Goal: Transaction & Acquisition: Obtain resource

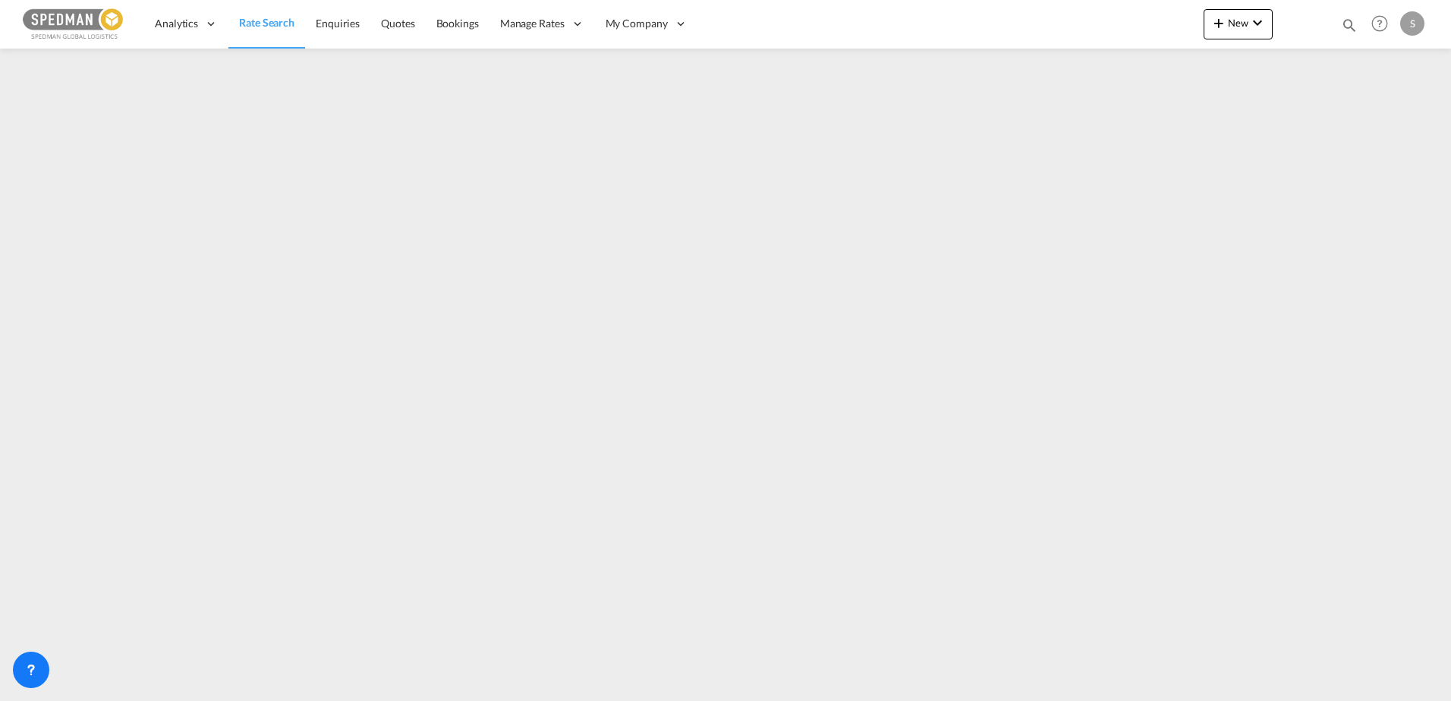
click at [269, 30] on span "Rate Search" at bounding box center [266, 22] width 55 height 15
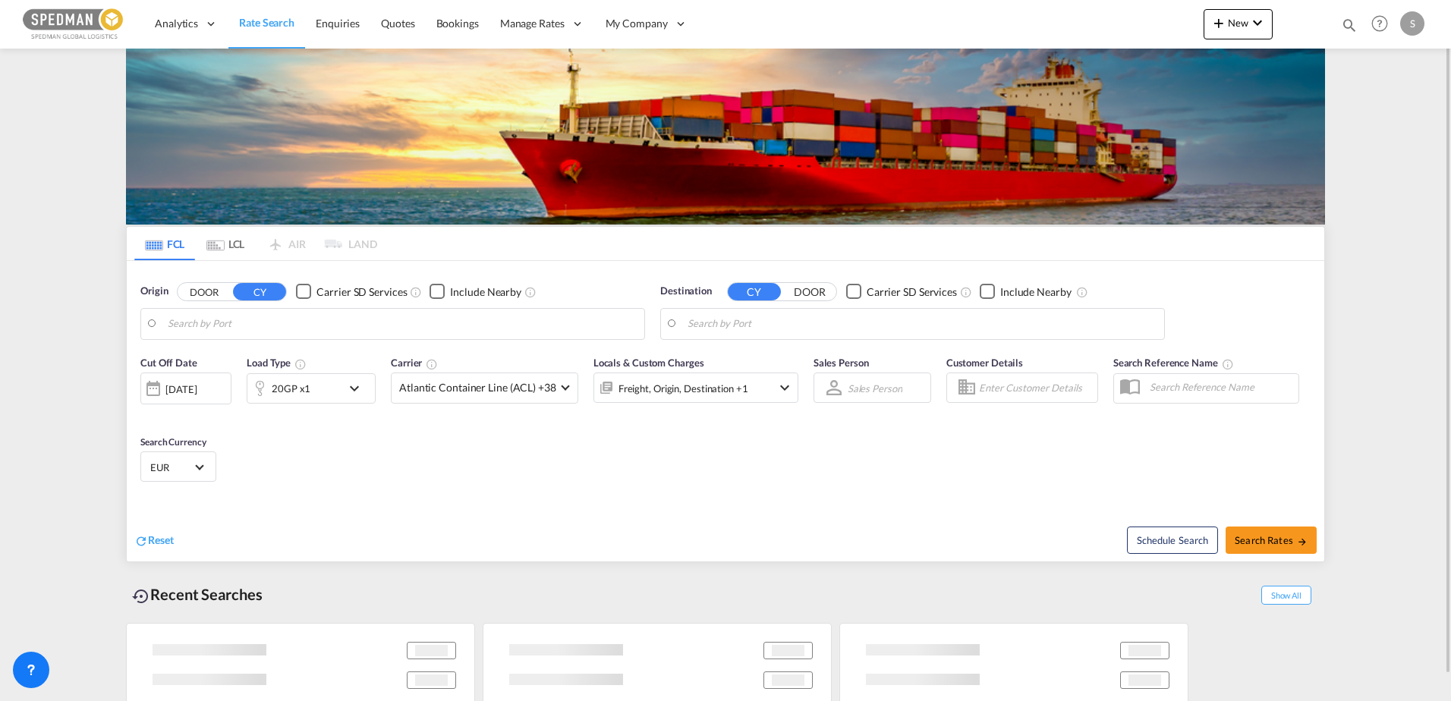
type input "Alesund ([GEOGRAPHIC_DATA]), NOAES"
type input "[GEOGRAPHIC_DATA], [GEOGRAPHIC_DATA], USLGB"
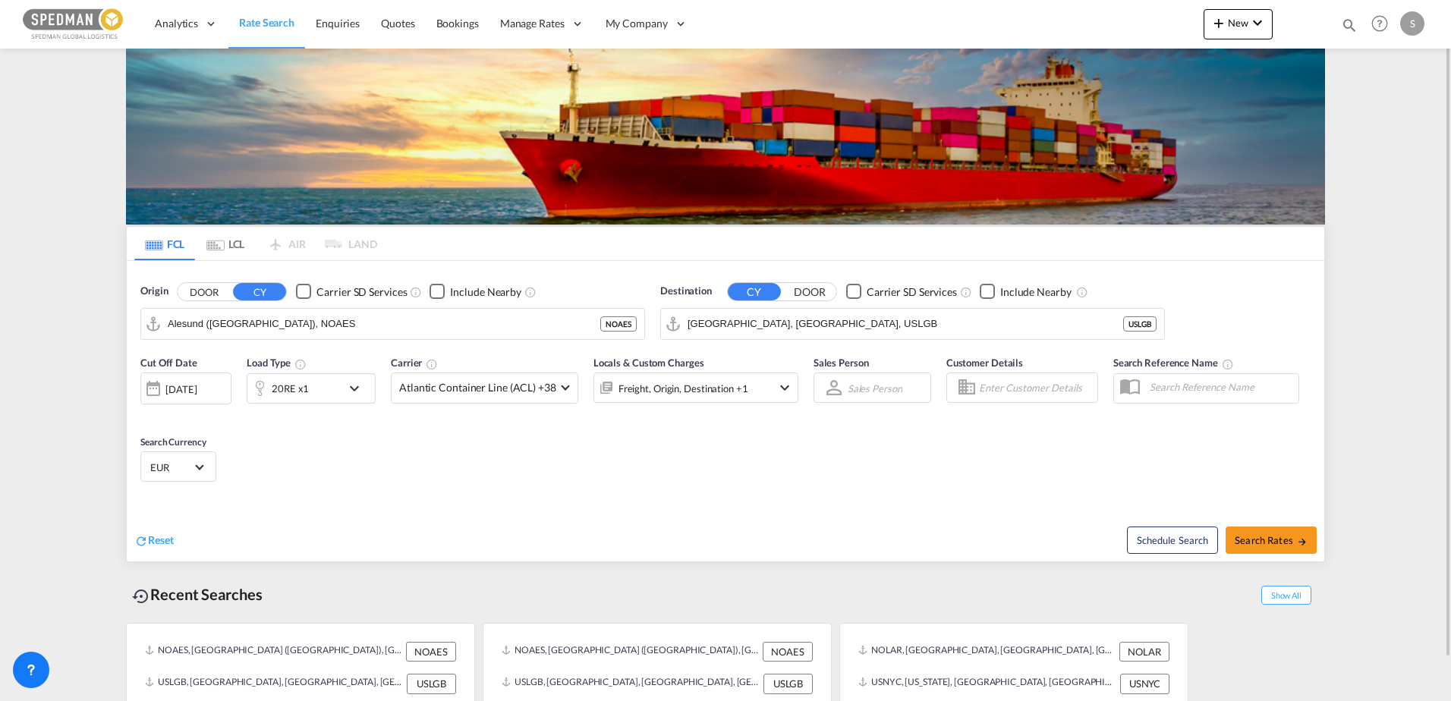
click at [351, 382] on md-icon "icon-chevron-down" at bounding box center [358, 388] width 26 height 18
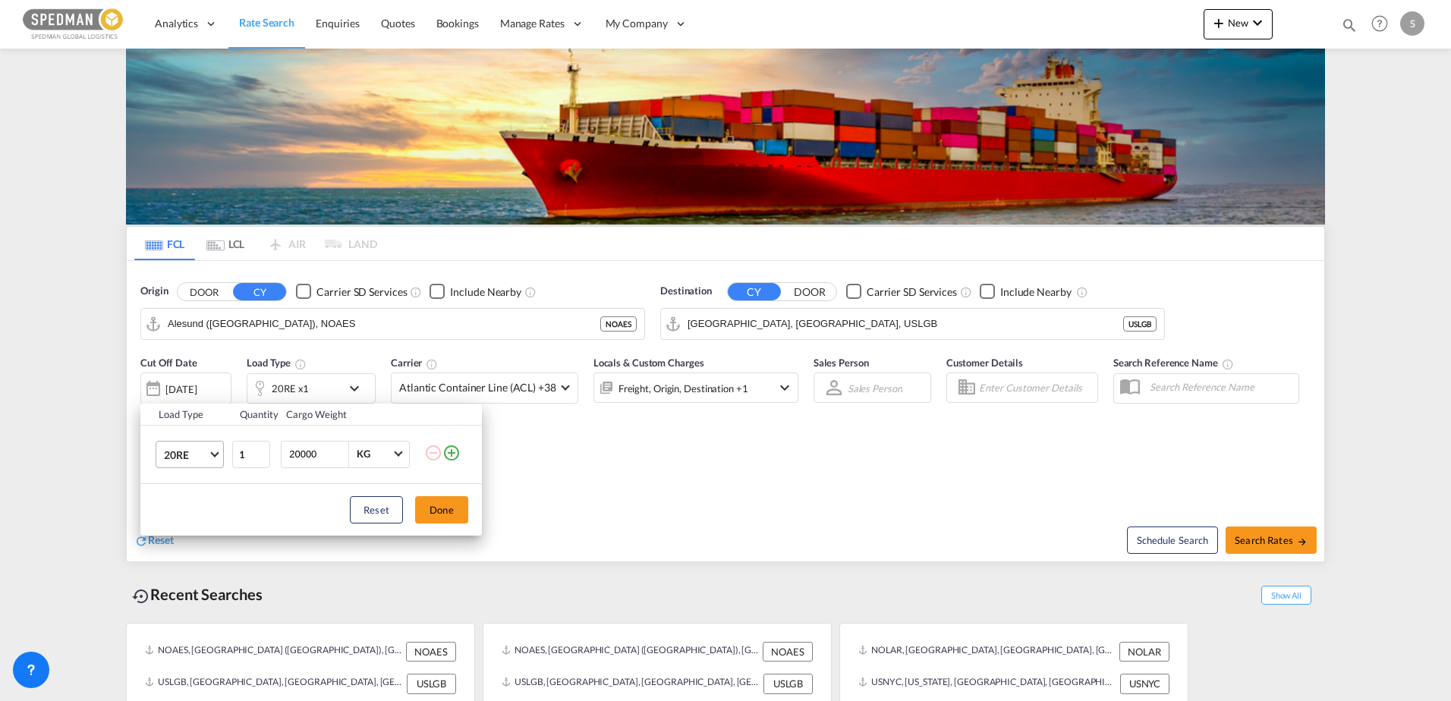
click at [206, 459] on span "20RE" at bounding box center [186, 455] width 44 height 15
click at [291, 378] on md-backdrop at bounding box center [725, 350] width 1451 height 701
click at [342, 393] on div "Load Type Quantity Cargo Weight 20RE 1 20000 KG KG Load type addition is restri…" at bounding box center [725, 350] width 1451 height 701
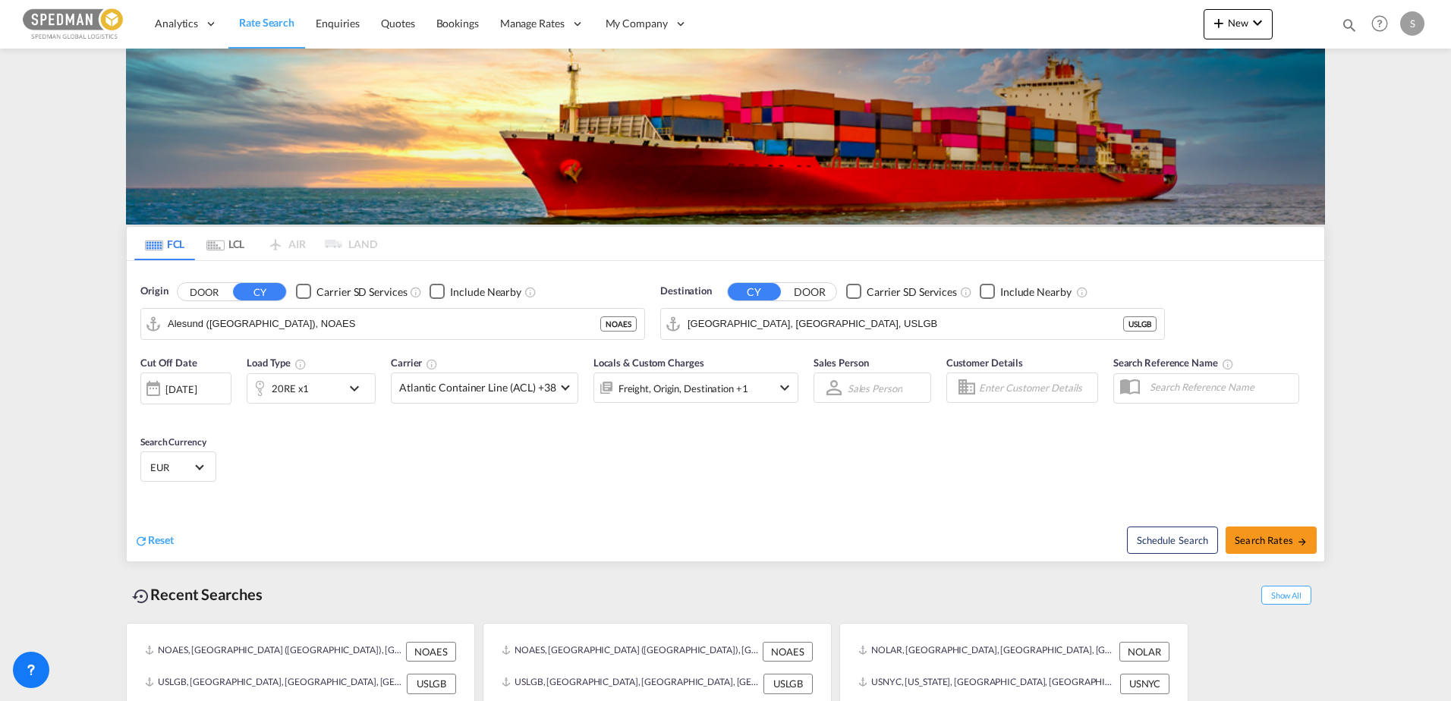
click at [342, 393] on div "20RE x1" at bounding box center [311, 388] width 129 height 30
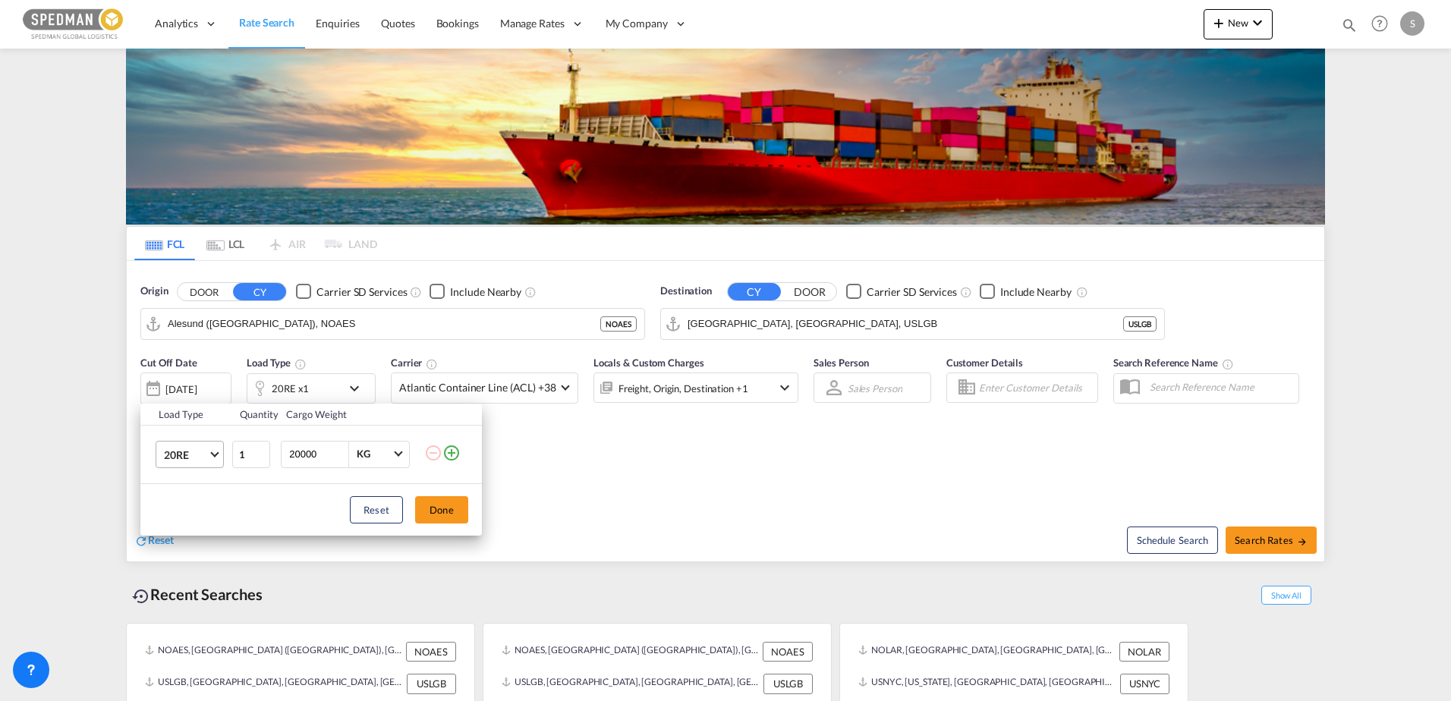
click at [212, 449] on md-select-value "20RE" at bounding box center [192, 455] width 61 height 26
click at [208, 434] on md-option "40FR" at bounding box center [203, 445] width 103 height 36
click at [452, 513] on button "Done" at bounding box center [441, 509] width 53 height 27
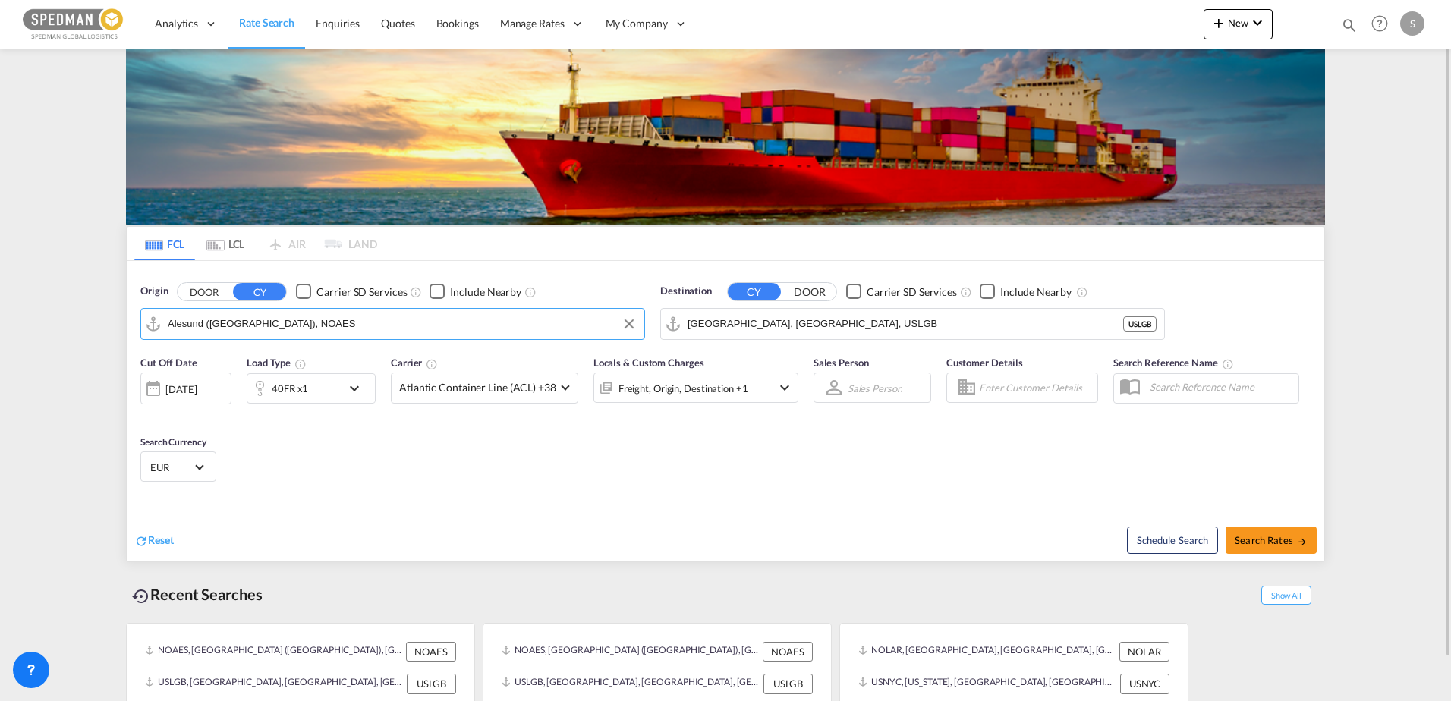
click at [269, 323] on input "Alesund ([GEOGRAPHIC_DATA]), NOAES" at bounding box center [402, 324] width 469 height 23
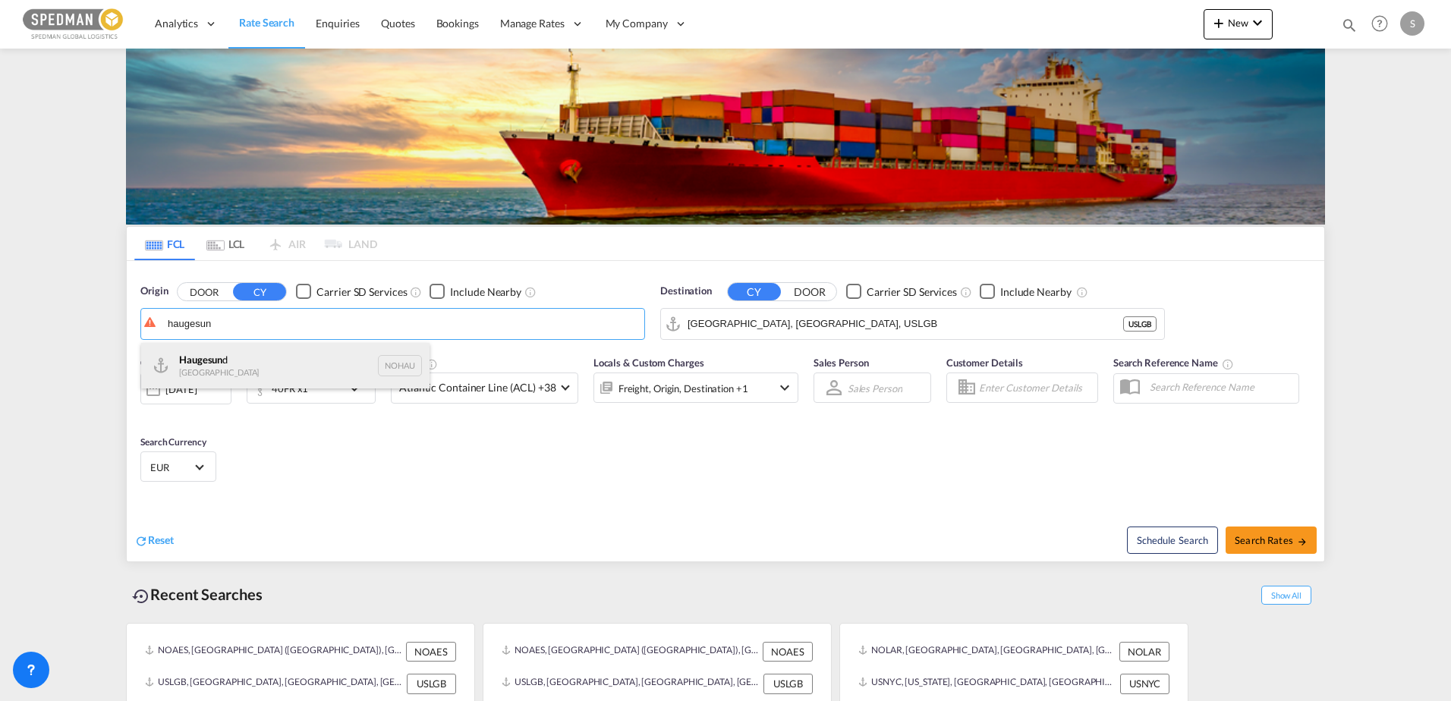
click at [253, 358] on div "Haugesun d Norway NOHAU" at bounding box center [285, 366] width 288 height 46
type input "Haugesund, NOHAU"
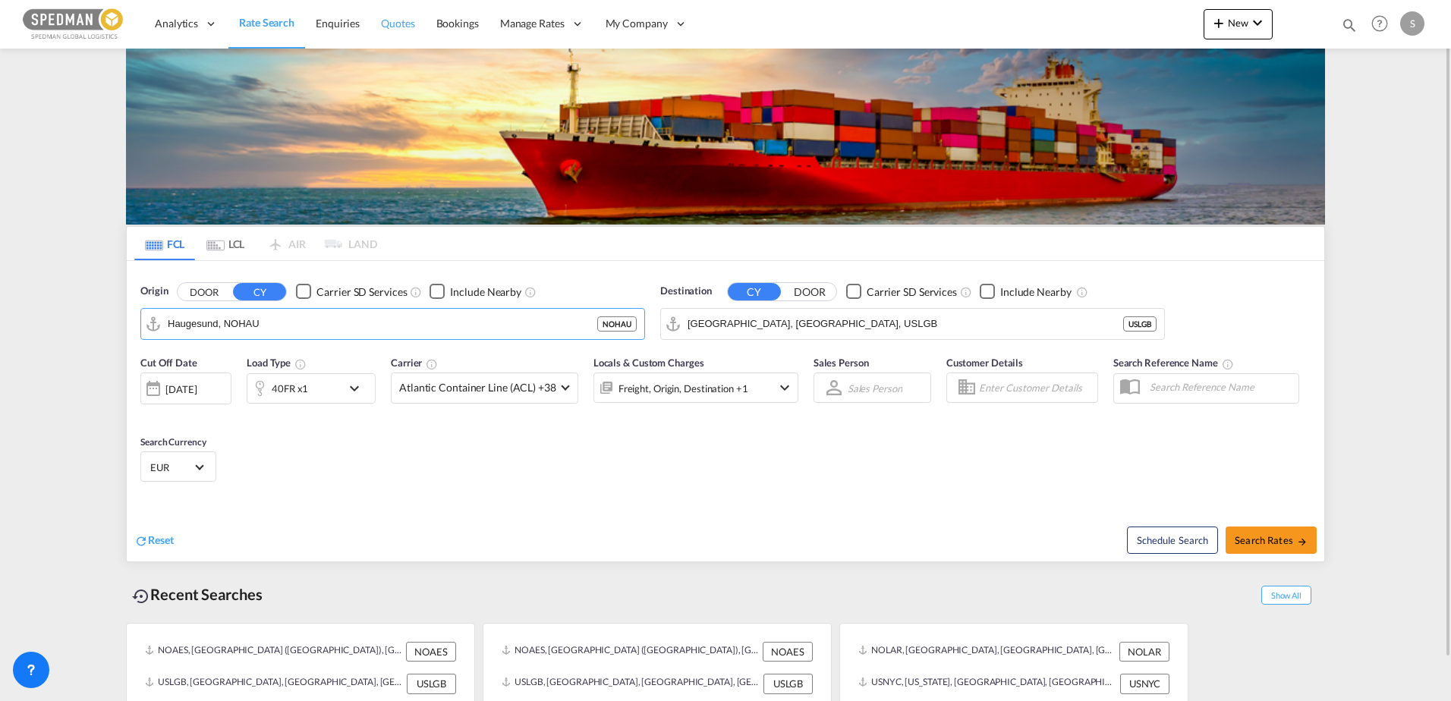
click at [402, 15] on link "Quotes" at bounding box center [397, 23] width 55 height 49
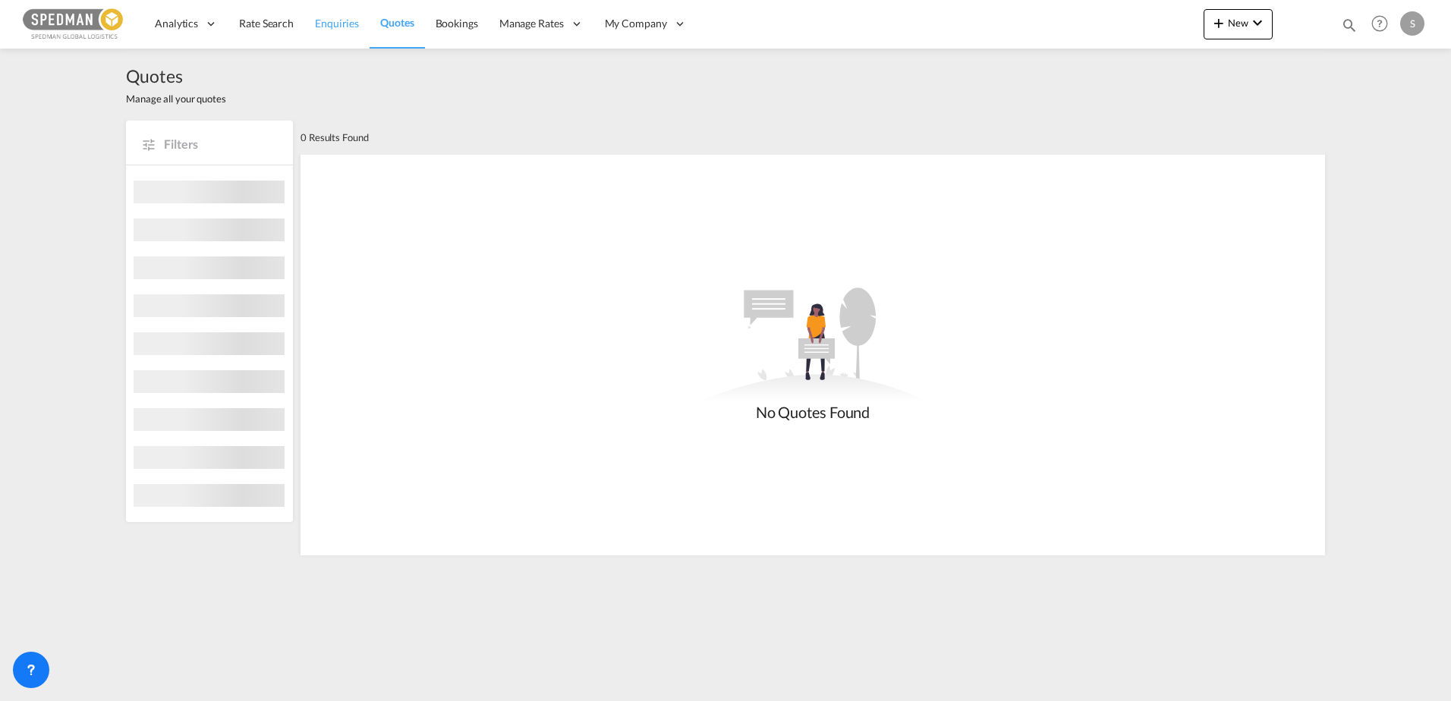
click at [348, 26] on span "Enquiries" at bounding box center [337, 23] width 44 height 13
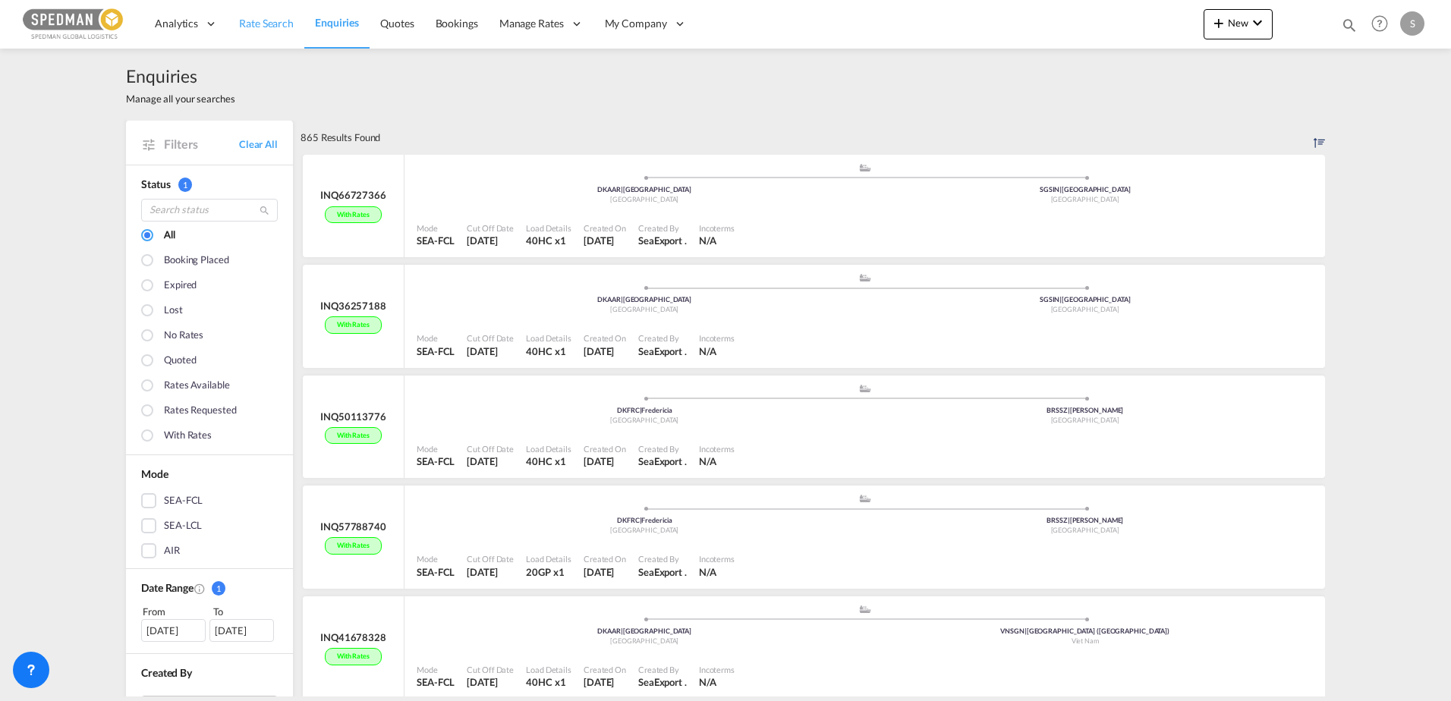
click at [282, 27] on span "Rate Search" at bounding box center [266, 23] width 55 height 13
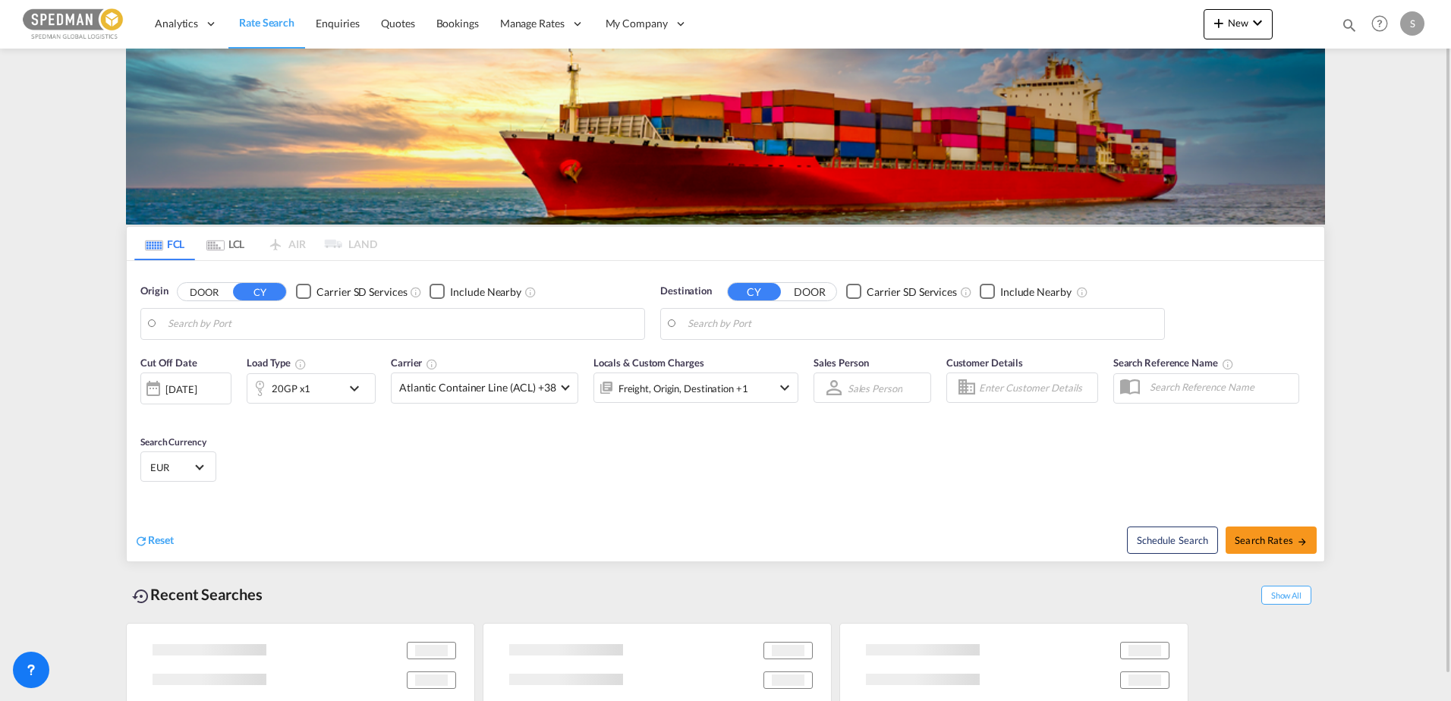
click at [363, 322] on input "Search by Port" at bounding box center [402, 324] width 469 height 23
type input "Alesund ([GEOGRAPHIC_DATA]), NOAES"
type input "[GEOGRAPHIC_DATA], [GEOGRAPHIC_DATA], USLGB"
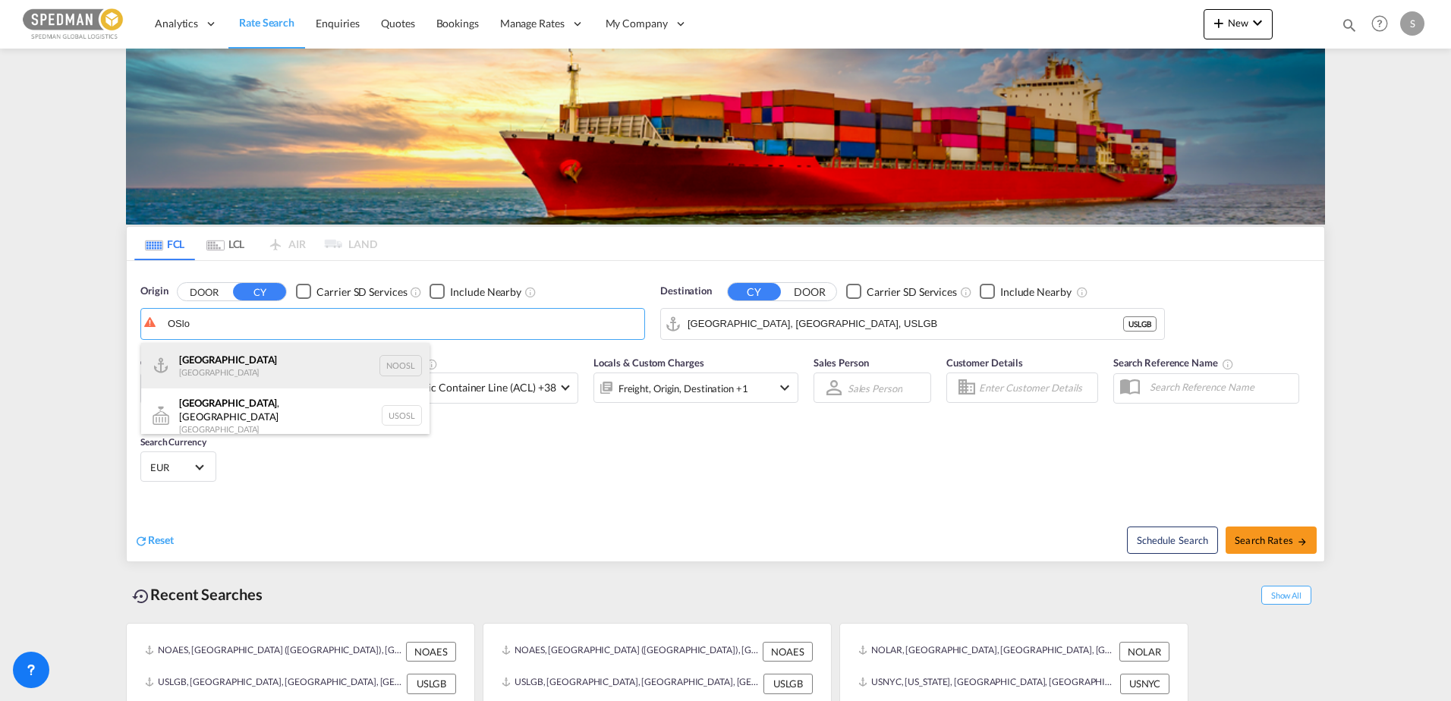
click at [228, 353] on div "[GEOGRAPHIC_DATA] [GEOGRAPHIC_DATA] NOOSL" at bounding box center [285, 366] width 288 height 46
type input "[GEOGRAPHIC_DATA], NOOSL"
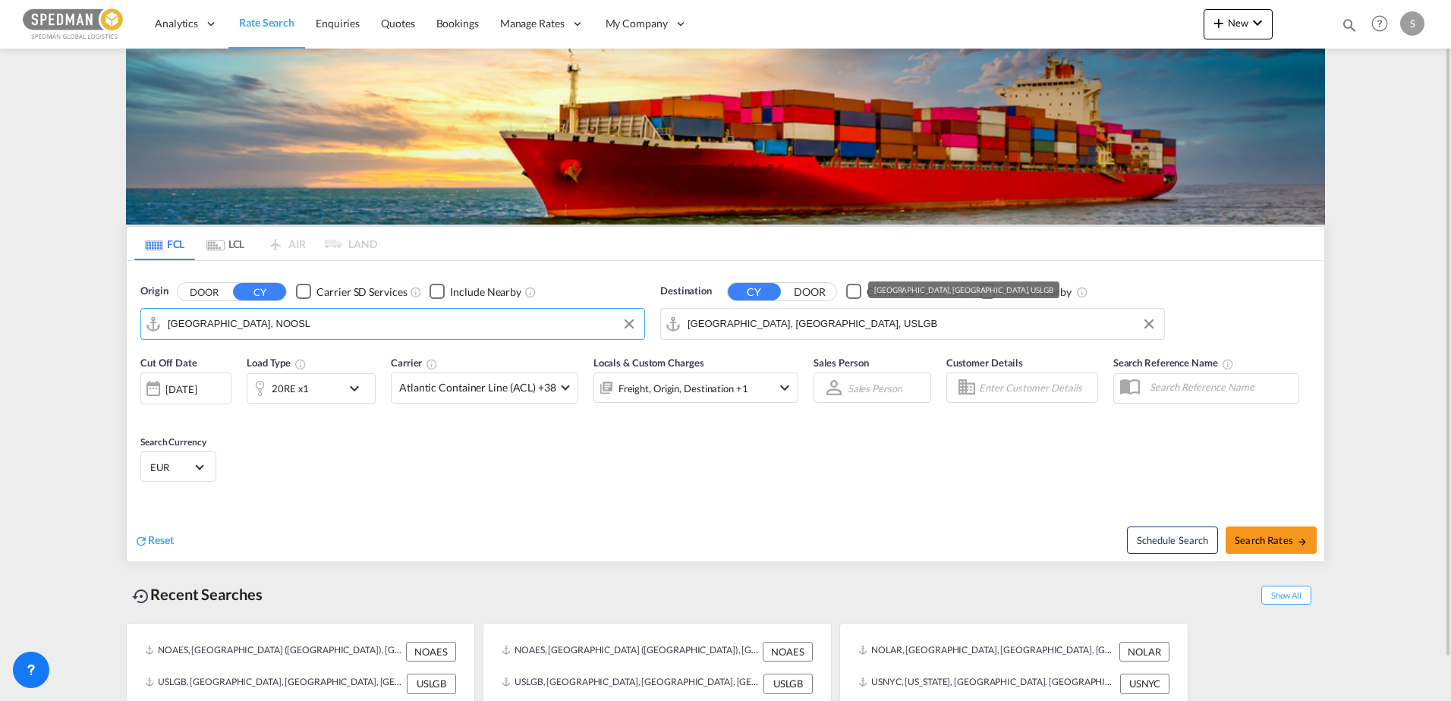
click at [850, 320] on input "[GEOGRAPHIC_DATA], [GEOGRAPHIC_DATA], USLGB" at bounding box center [921, 324] width 469 height 23
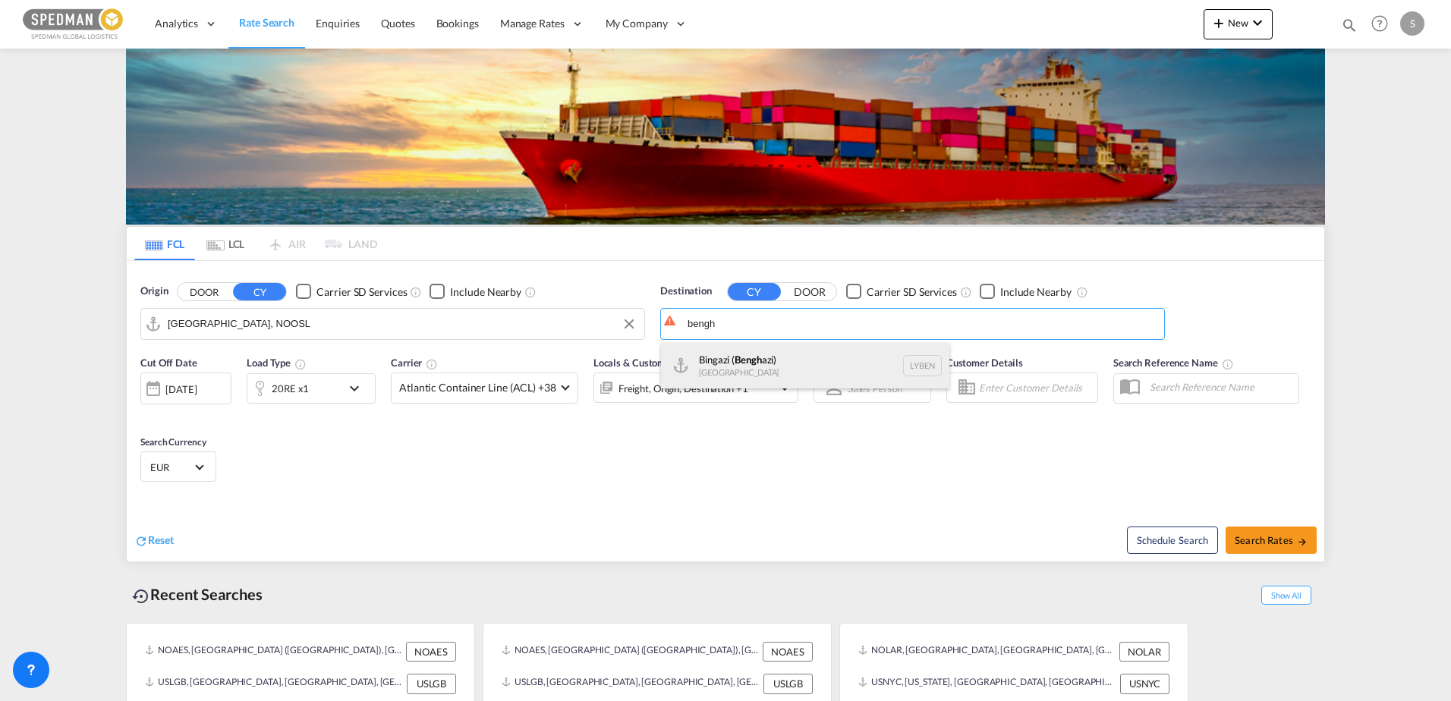
click at [797, 357] on div "Bingazi ( [GEOGRAPHIC_DATA]) [GEOGRAPHIC_DATA] [GEOGRAPHIC_DATA]" at bounding box center [805, 366] width 288 height 46
type input "Bingazi (Benghazi), LYBEN"
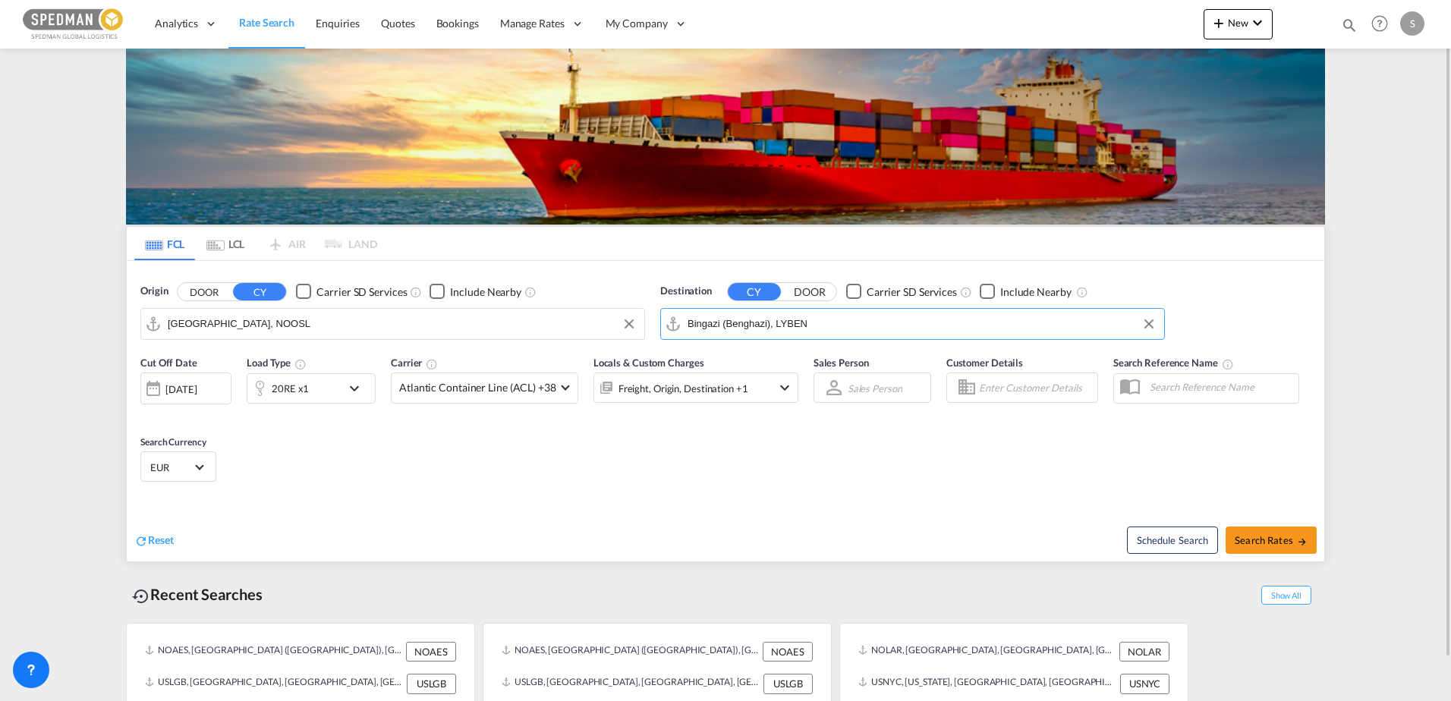
click at [316, 384] on div "20RE x1" at bounding box center [294, 388] width 94 height 30
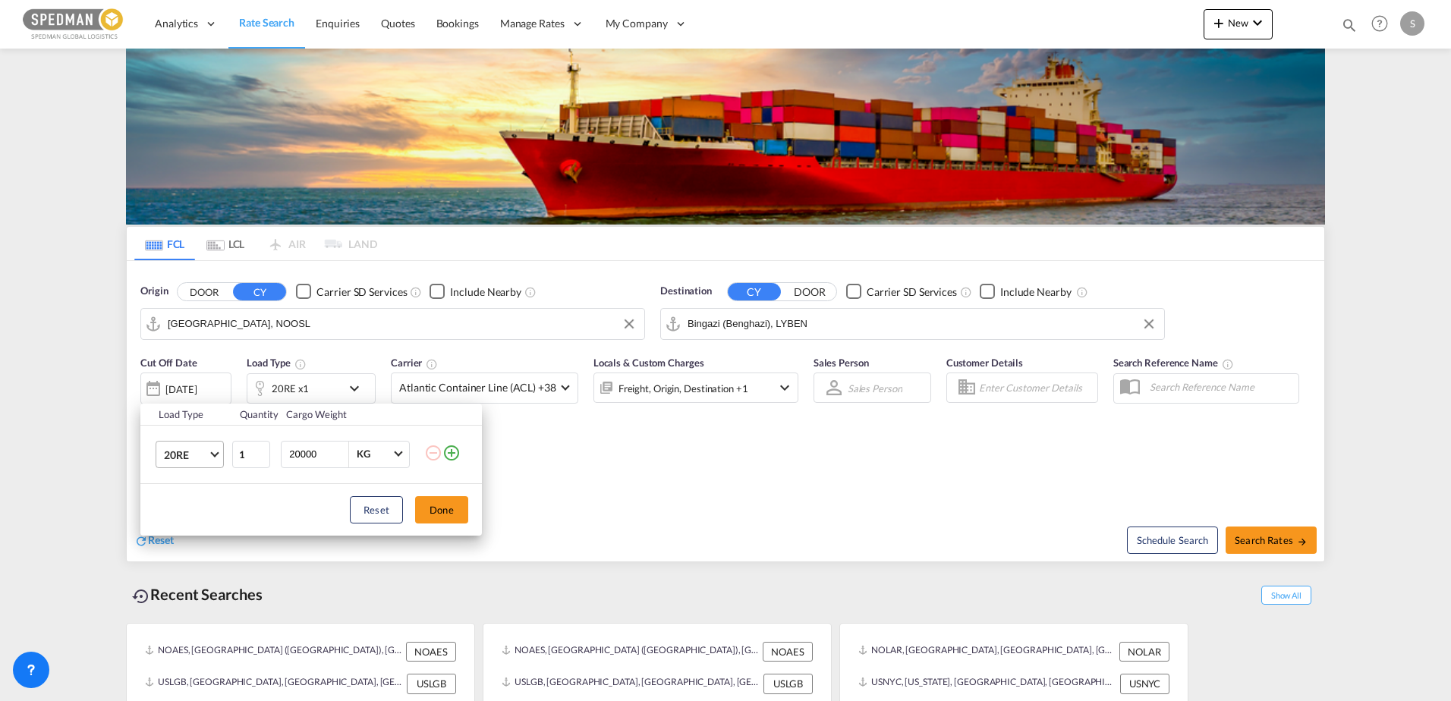
click at [214, 464] on md-select-value "20RE" at bounding box center [192, 455] width 61 height 26
click at [200, 377] on md-option "20GP" at bounding box center [203, 375] width 103 height 36
click at [260, 452] on input "2" at bounding box center [251, 454] width 38 height 27
click at [260, 452] on input "3" at bounding box center [251, 454] width 38 height 27
click at [260, 452] on input "4" at bounding box center [251, 454] width 38 height 27
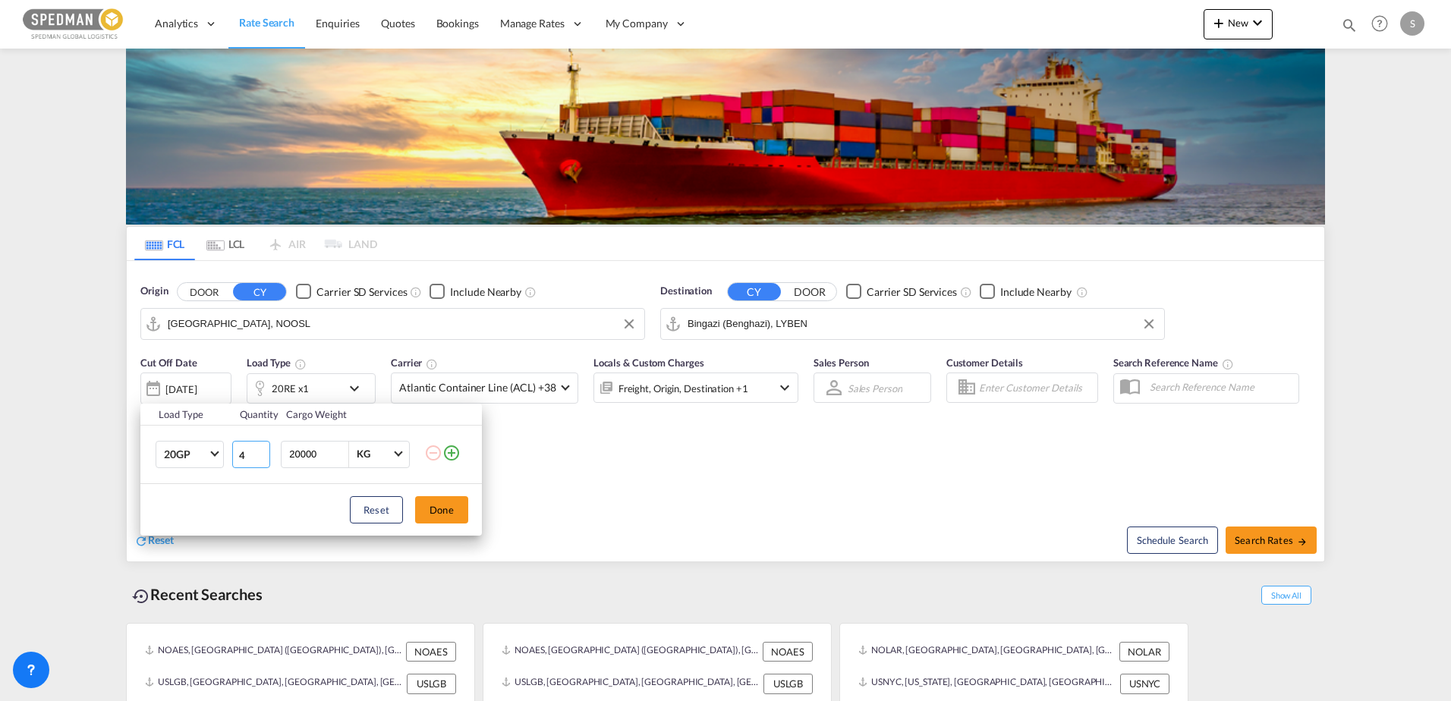
click at [262, 464] on input "4" at bounding box center [251, 454] width 38 height 27
click at [261, 458] on input "3" at bounding box center [251, 454] width 38 height 27
click at [261, 458] on input "2" at bounding box center [251, 454] width 38 height 27
type input "1"
click at [261, 458] on input "1" at bounding box center [251, 454] width 38 height 27
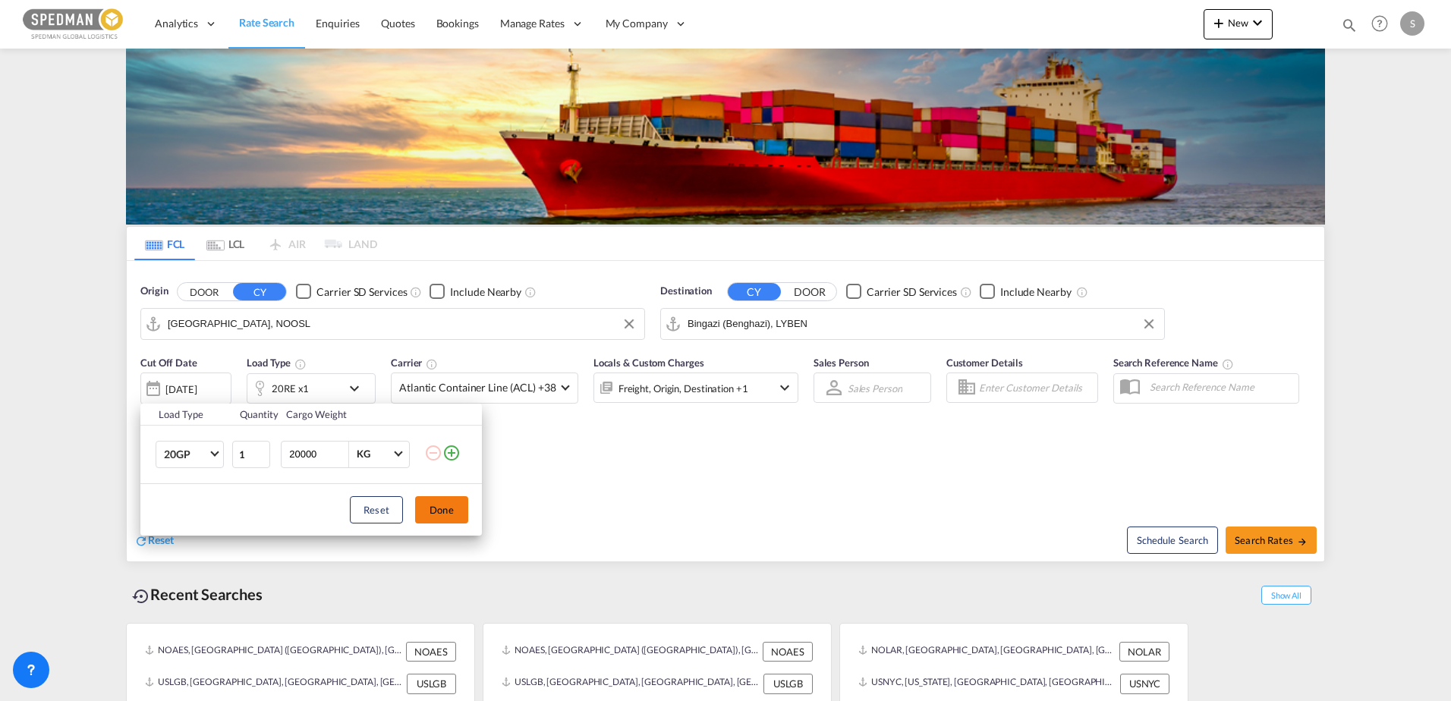
click at [453, 514] on button "Done" at bounding box center [441, 509] width 53 height 27
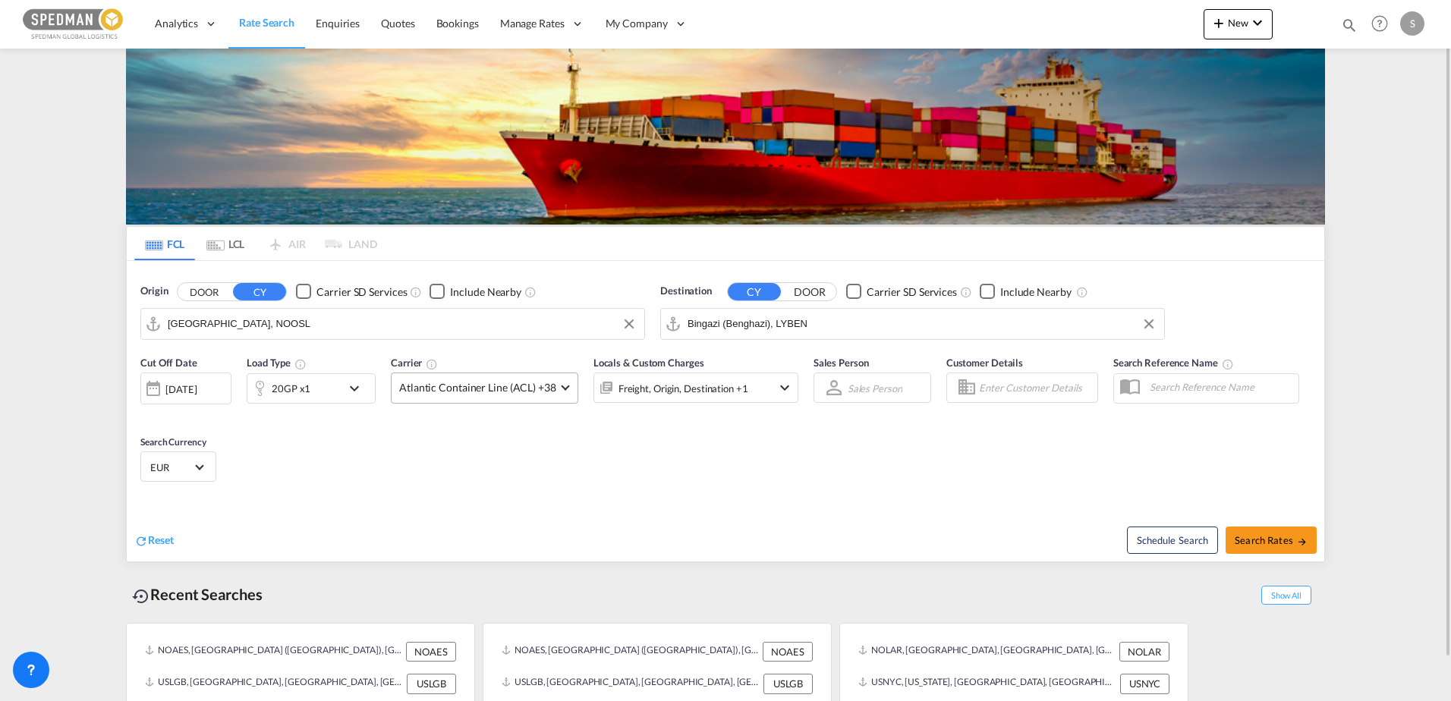
click at [505, 392] on span "Atlantic Container Line (ACL) +38" at bounding box center [477, 387] width 157 height 15
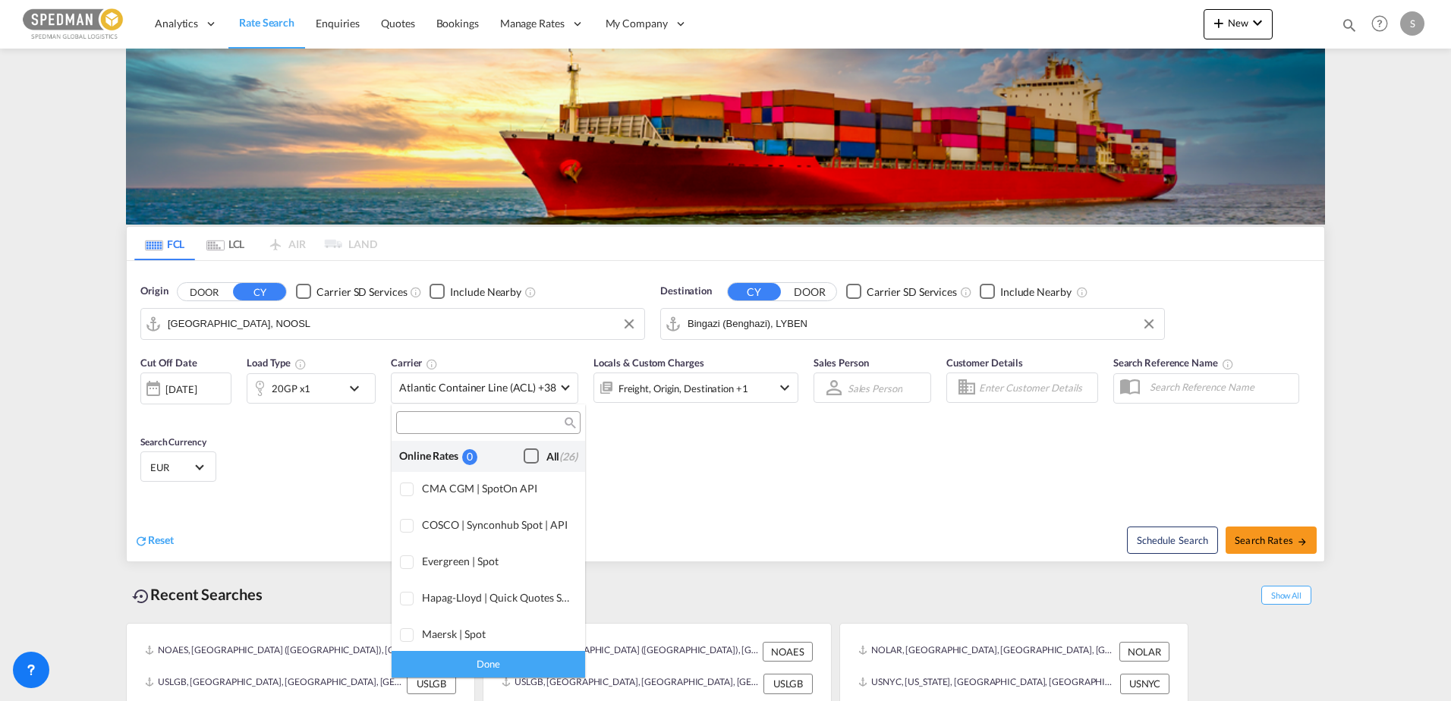
click at [524, 453] on div "Checkbox No Ink" at bounding box center [531, 455] width 15 height 15
click at [471, 655] on div "Done" at bounding box center [488, 664] width 193 height 27
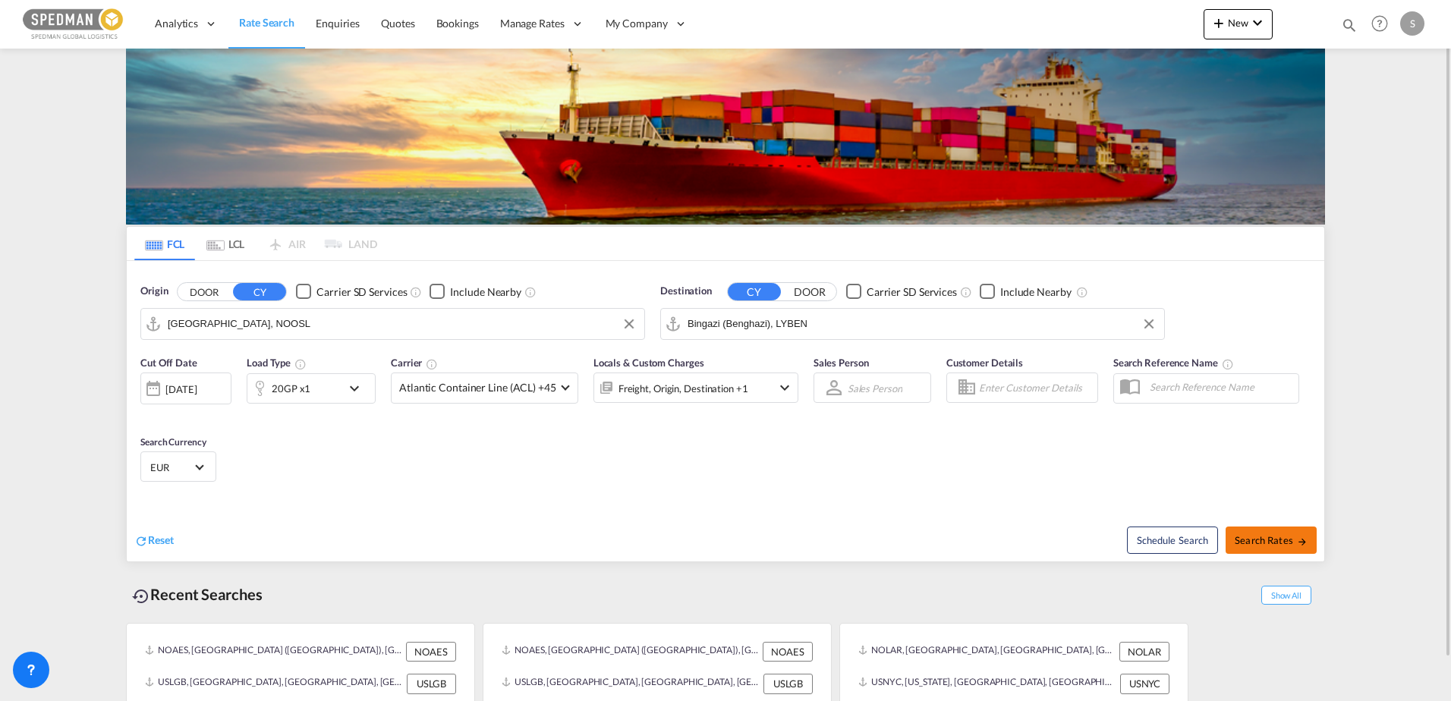
click at [1249, 536] on span "Search Rates" at bounding box center [1271, 540] width 73 height 12
type input "NOOSL to LYBEN / [DATE]"
